Goal: Transaction & Acquisition: Obtain resource

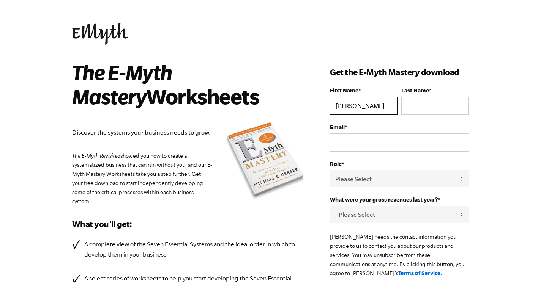
type input "[PERSON_NAME]"
type input "Holvoet"
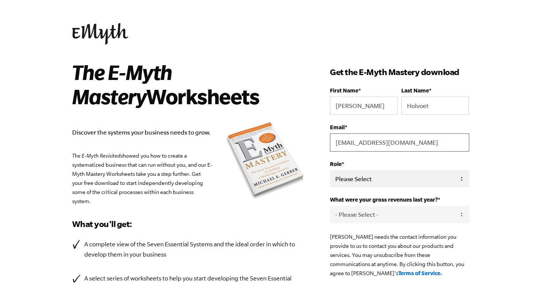
type input "hholv@yahoo.co.uk"
select select "Owner"
select select "0-75K"
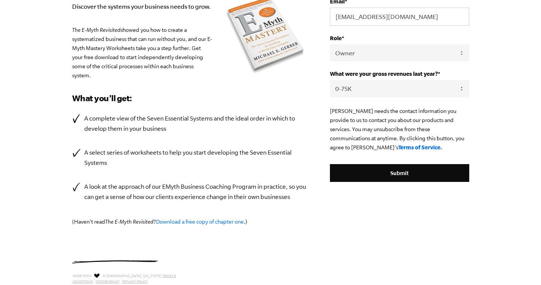
scroll to position [126, 0]
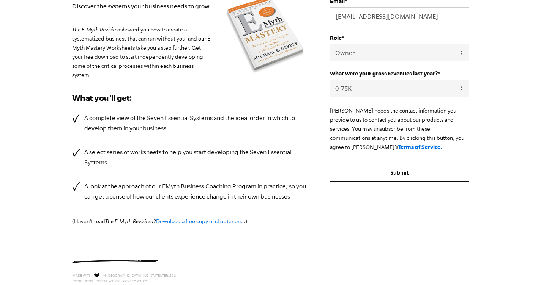
click at [422, 173] on input "Submit" at bounding box center [399, 173] width 139 height 18
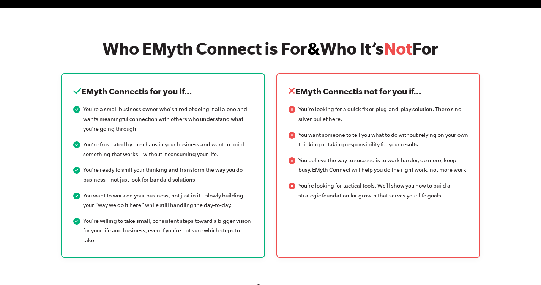
scroll to position [918, 0]
